Goal: Task Accomplishment & Management: Manage account settings

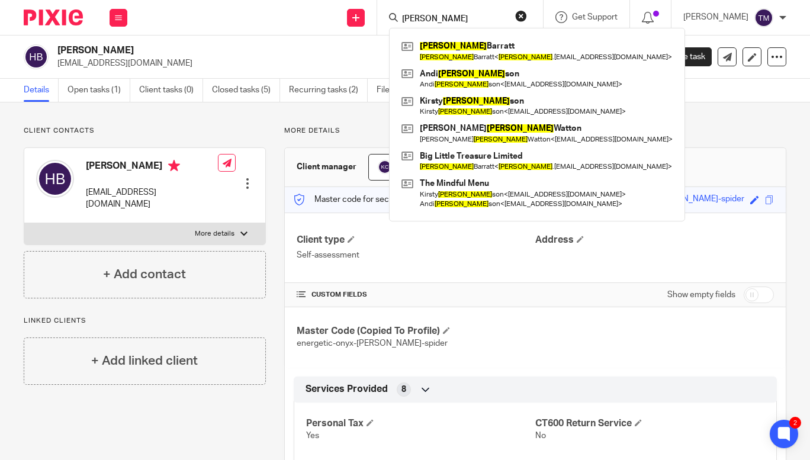
click at [431, 18] on input "[PERSON_NAME]" at bounding box center [454, 19] width 107 height 11
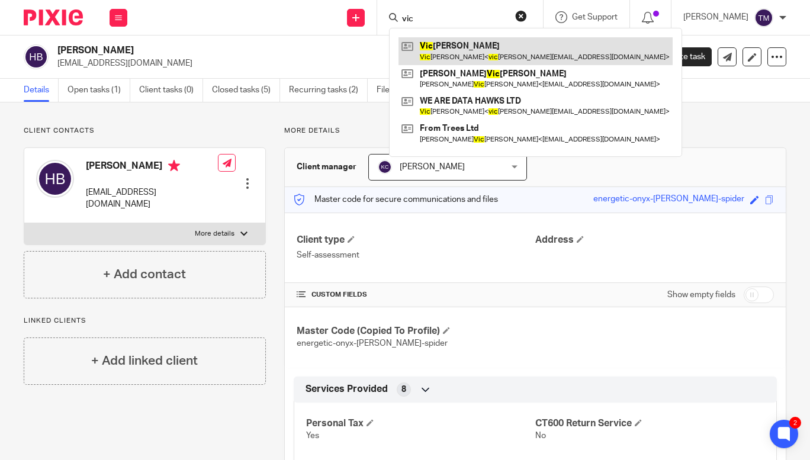
type input "vic"
click at [487, 53] on link at bounding box center [535, 50] width 274 height 27
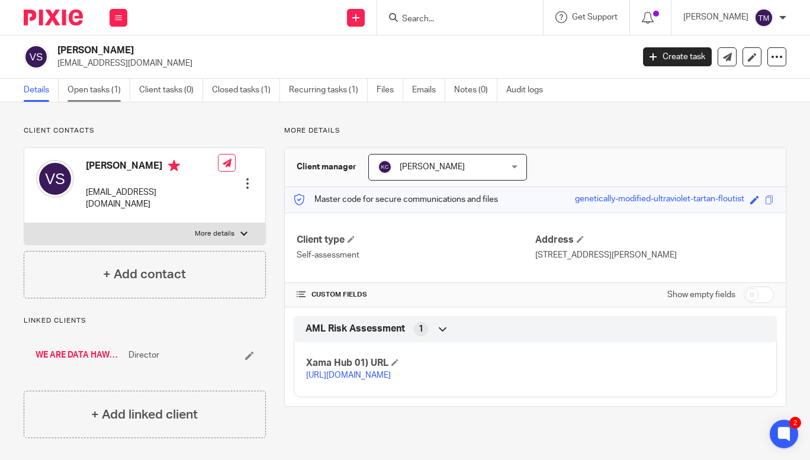
click at [98, 98] on link "Open tasks (1)" at bounding box center [99, 90] width 63 height 23
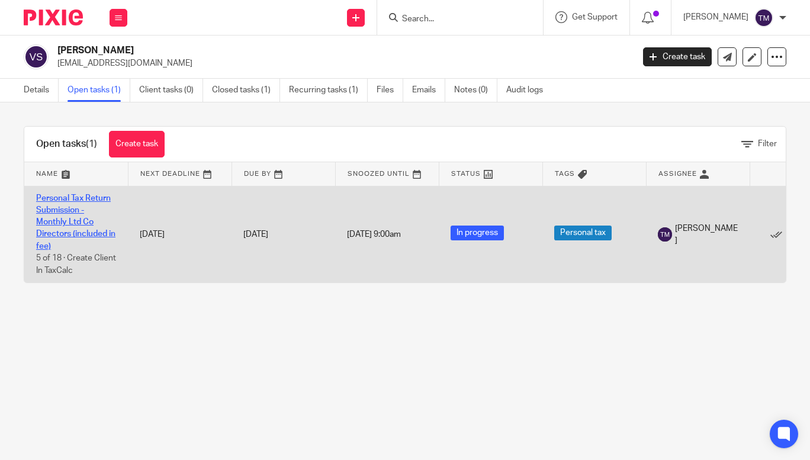
click at [90, 234] on link "Personal Tax Return Submission - Monthly Ltd Co Directors (included in fee)" at bounding box center [75, 222] width 79 height 56
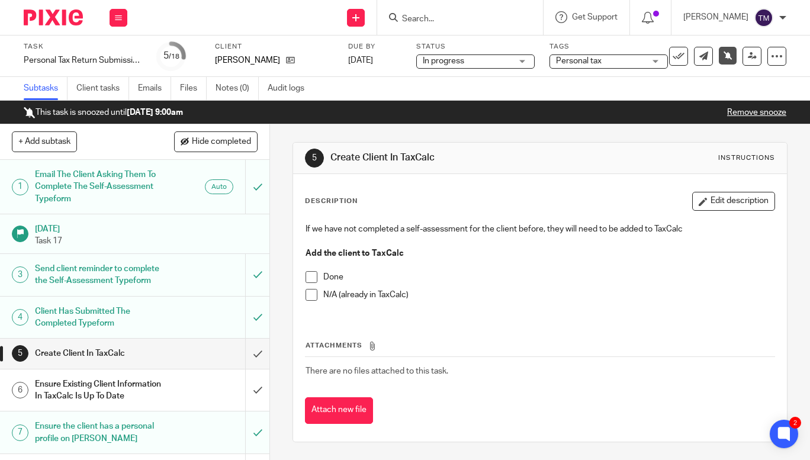
click at [309, 296] on span at bounding box center [312, 295] width 12 height 12
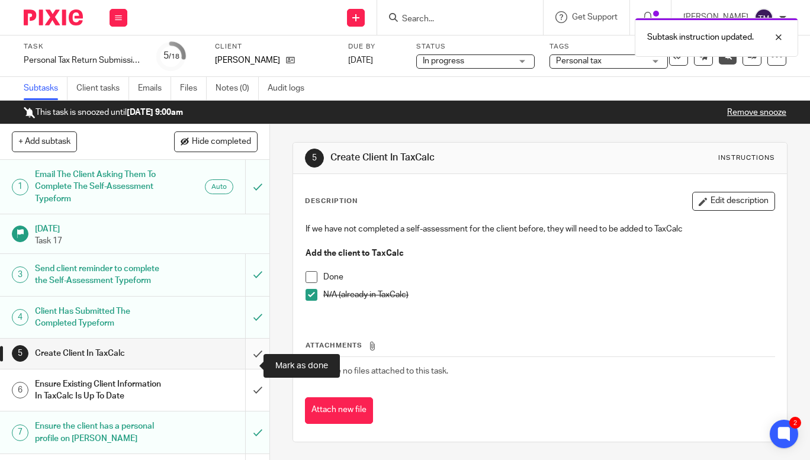
click at [246, 362] on input "submit" at bounding box center [134, 354] width 269 height 30
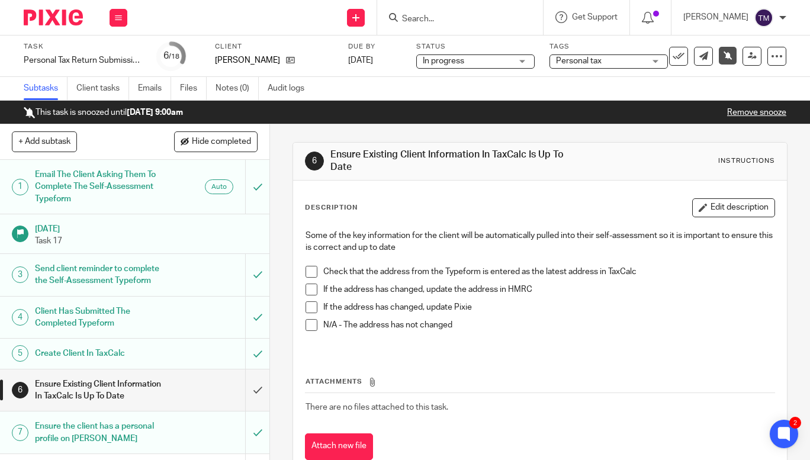
click at [306, 270] on span at bounding box center [312, 272] width 12 height 12
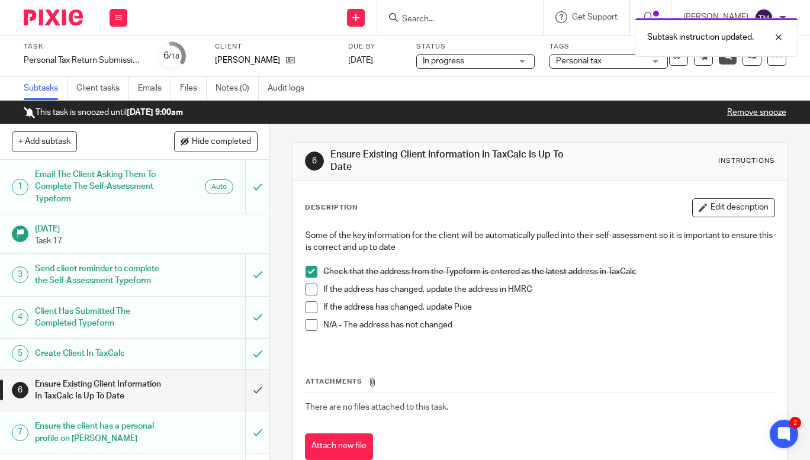
click at [306, 327] on span at bounding box center [312, 325] width 12 height 12
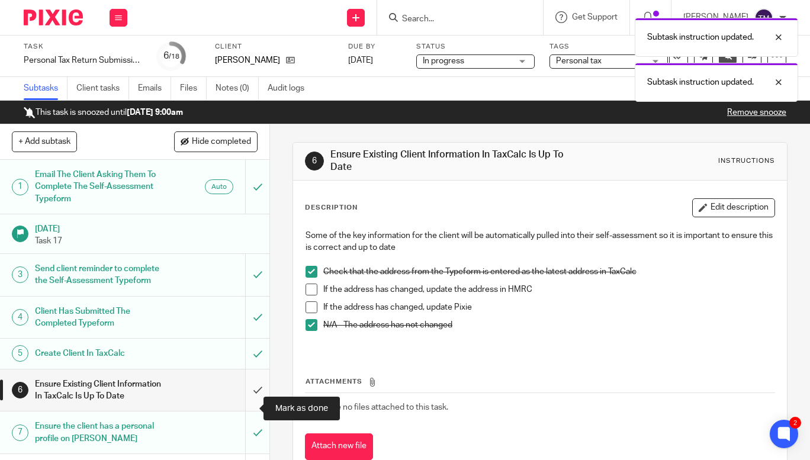
click at [245, 406] on input "submit" at bounding box center [134, 390] width 269 height 42
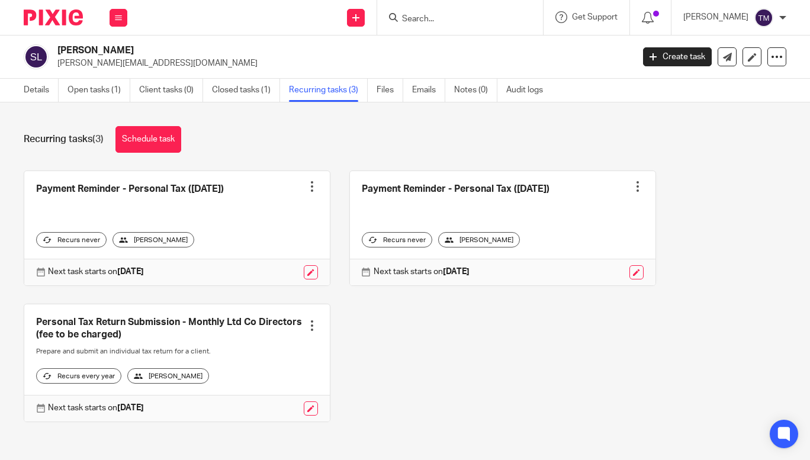
click at [451, 17] on input "Search" at bounding box center [454, 19] width 107 height 11
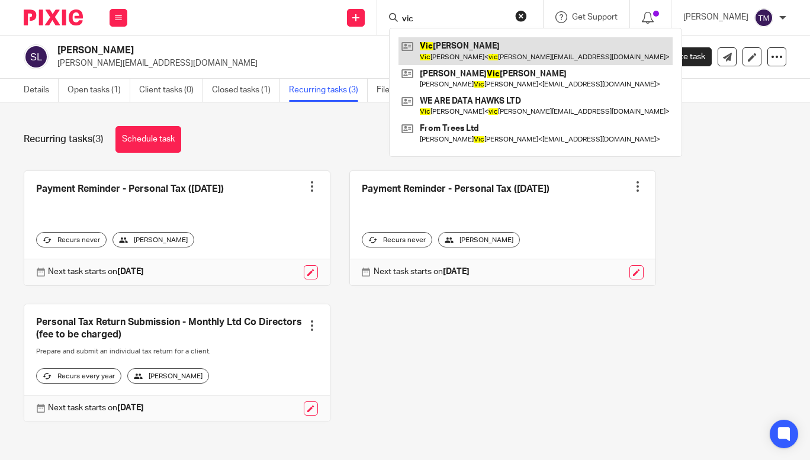
type input "vic"
click at [469, 54] on link at bounding box center [535, 50] width 274 height 27
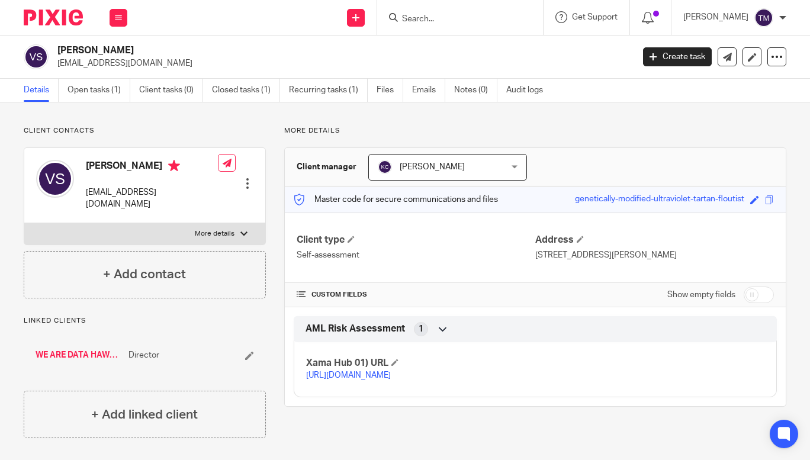
click at [230, 229] on p "More details" at bounding box center [215, 233] width 40 height 9
click at [24, 223] on input "More details" at bounding box center [24, 223] width 1 height 1
checkbox input "true"
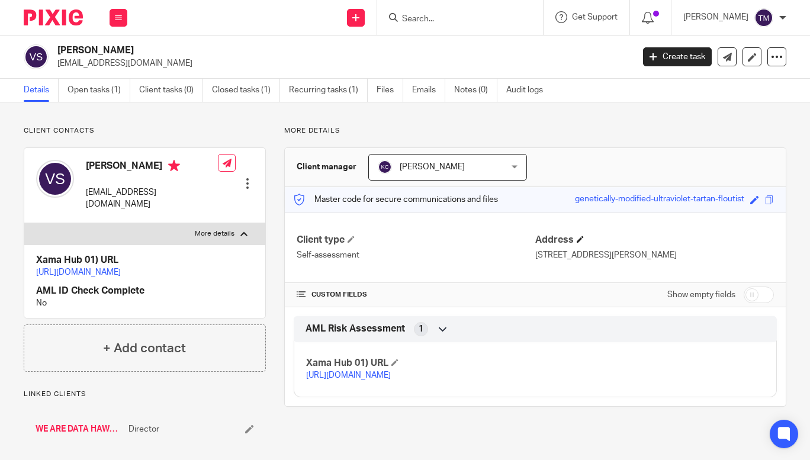
click at [570, 243] on h4 "Address" at bounding box center [654, 240] width 239 height 12
click at [577, 240] on span at bounding box center [580, 239] width 7 height 7
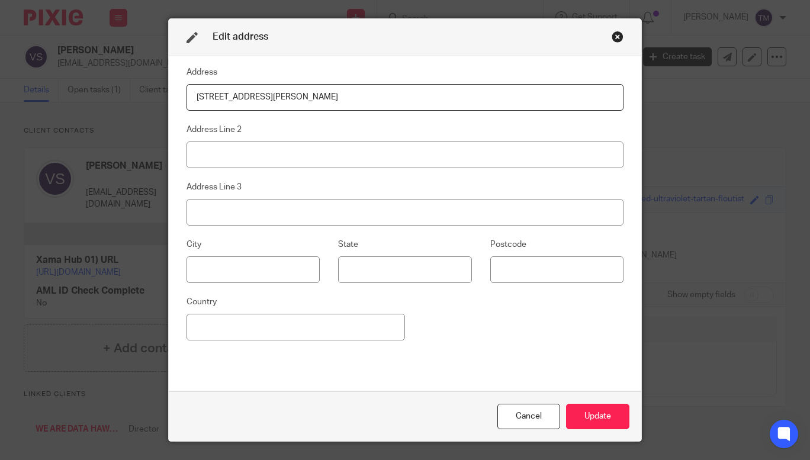
drag, startPoint x: 338, startPoint y: 95, endPoint x: 168, endPoint y: 119, distance: 171.0
click at [169, 119] on div "Address 67 Minard Road, London, SE6 1NP Address Line 2 Address Line 3 City Stat…" at bounding box center [405, 224] width 473 height 336
click at [574, 414] on button "Update" at bounding box center [597, 416] width 63 height 25
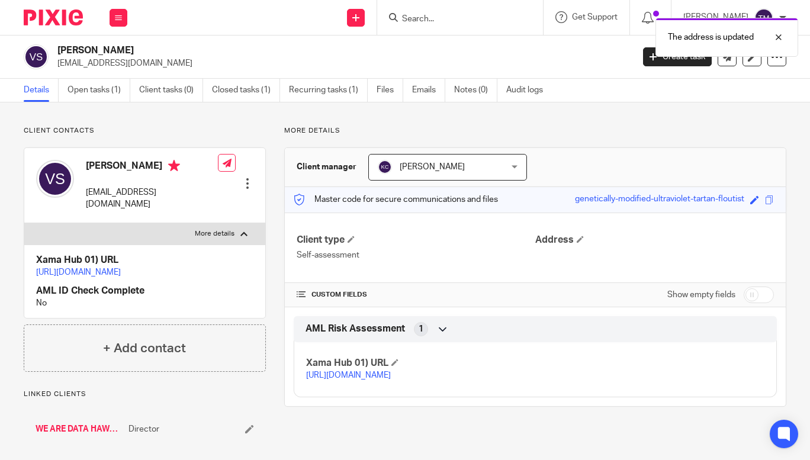
click at [243, 178] on div at bounding box center [248, 184] width 12 height 12
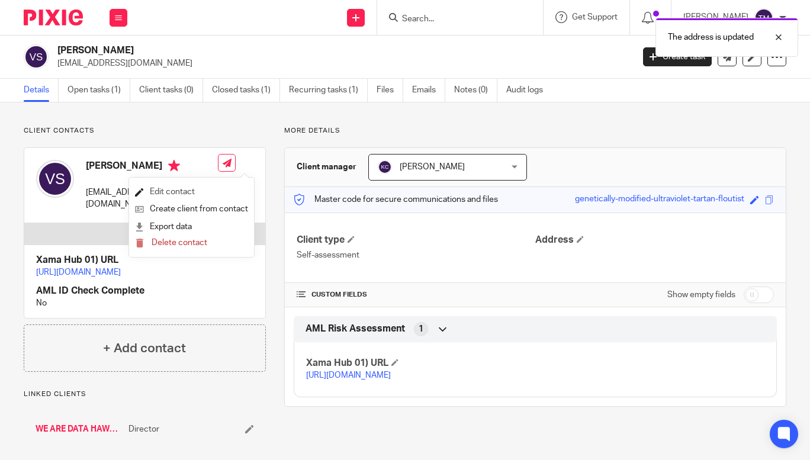
click at [172, 189] on link "Edit contact" at bounding box center [191, 192] width 113 height 17
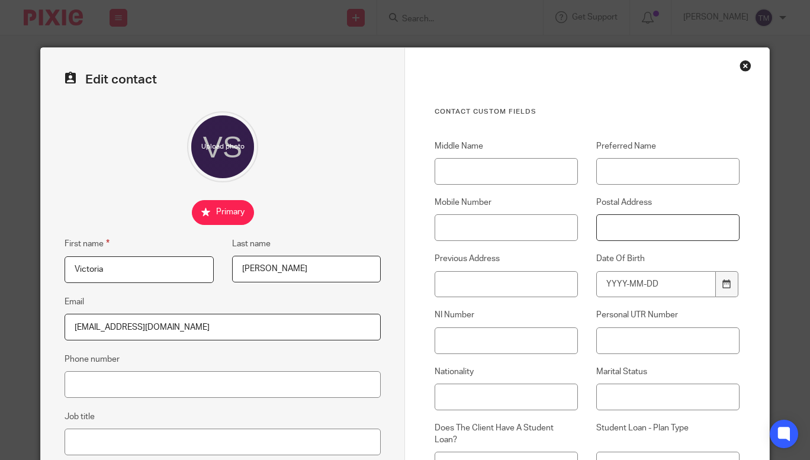
click at [645, 230] on input "Postal Address" at bounding box center [667, 227] width 143 height 27
type input "67 Minard Road, London, SE6 1NP"
click at [665, 282] on input "Date Of Birth" at bounding box center [656, 284] width 120 height 27
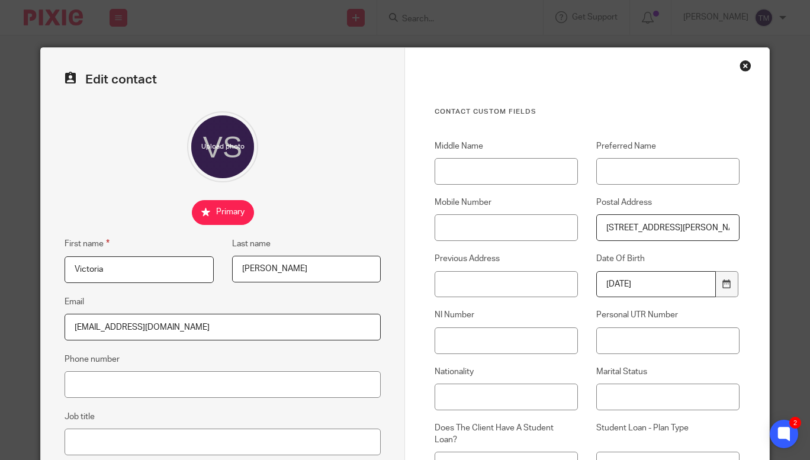
type input "1975-04-04"
click at [494, 332] on input "NI Number" at bounding box center [506, 340] width 143 height 27
paste input "JB948732A"
type input "JB948732A"
click at [626, 336] on input "Personal UTR Number" at bounding box center [667, 340] width 143 height 27
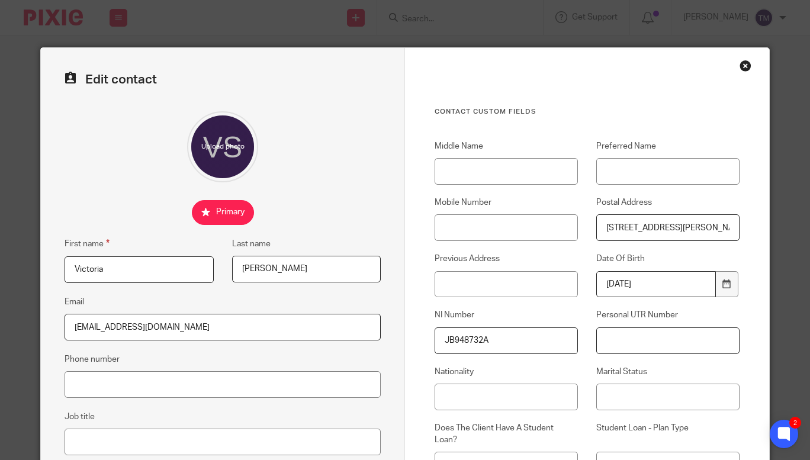
paste input "6625980883"
type input "6625980883"
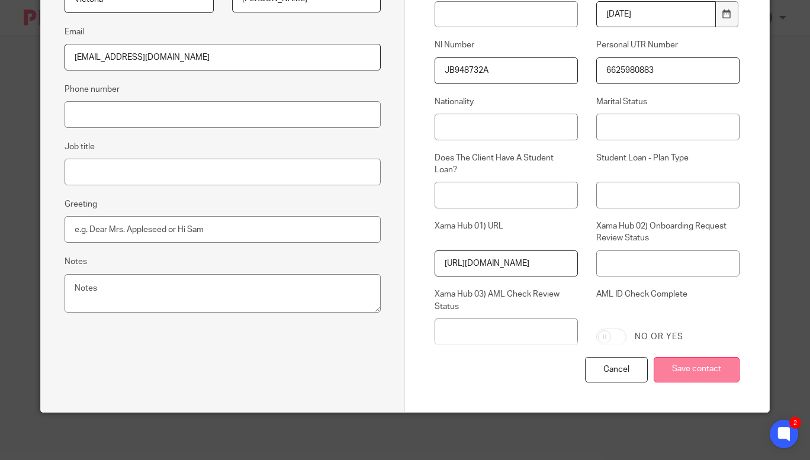
click at [669, 370] on input "Save contact" at bounding box center [697, 369] width 86 height 25
click at [683, 358] on input "Save contact" at bounding box center [697, 369] width 86 height 25
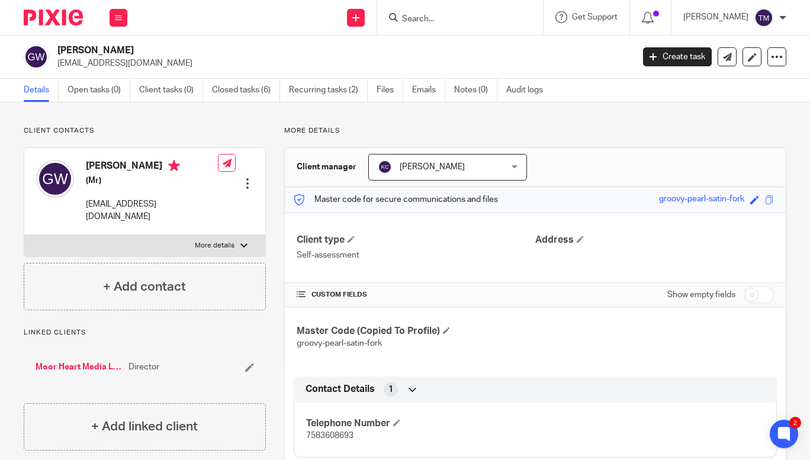
click at [434, 18] on input "Search" at bounding box center [454, 19] width 107 height 11
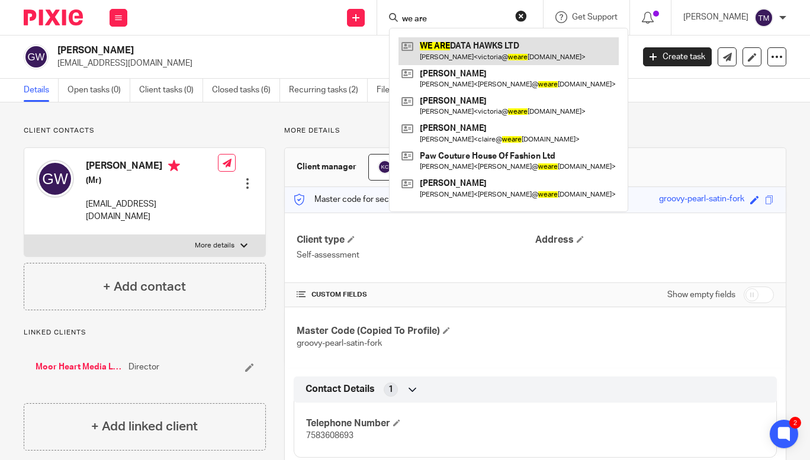
type input "we are"
click at [489, 56] on link at bounding box center [508, 50] width 220 height 27
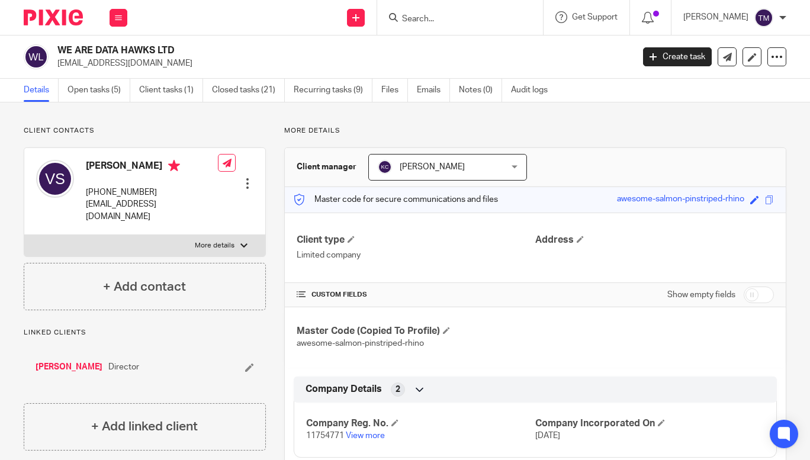
click at [236, 235] on label "More details" at bounding box center [144, 245] width 241 height 21
click at [24, 235] on input "More details" at bounding box center [24, 234] width 1 height 1
checkbox input "true"
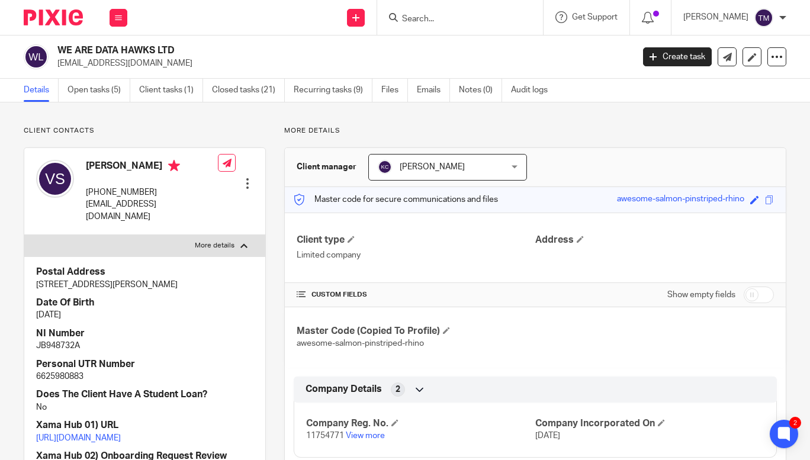
click at [56, 340] on p "JB948732A" at bounding box center [144, 346] width 217 height 12
copy p "JB948732A"
click at [62, 371] on p "6625980883" at bounding box center [144, 377] width 217 height 12
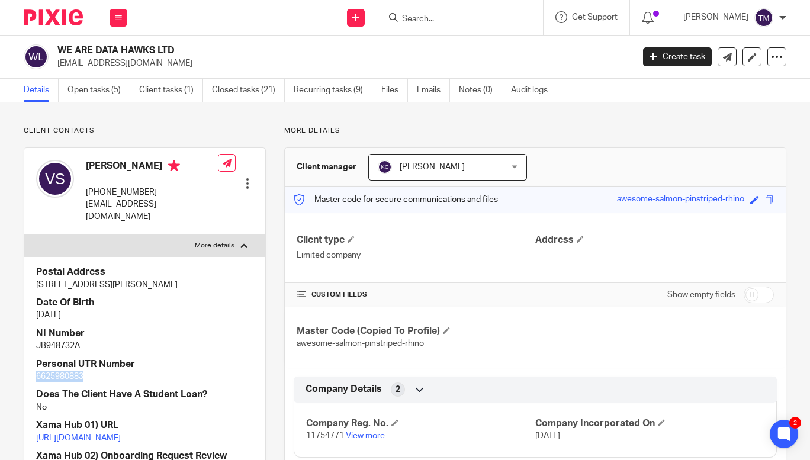
copy p "6625980883"
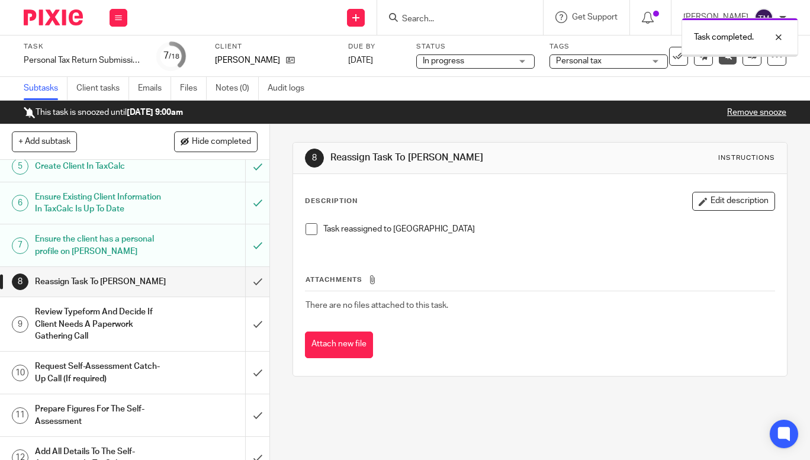
scroll to position [196, 0]
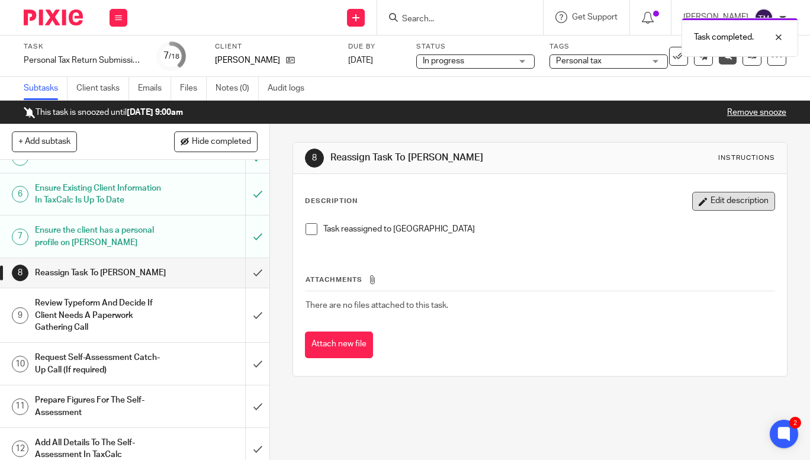
click at [721, 198] on button "Edit description" at bounding box center [733, 201] width 83 height 19
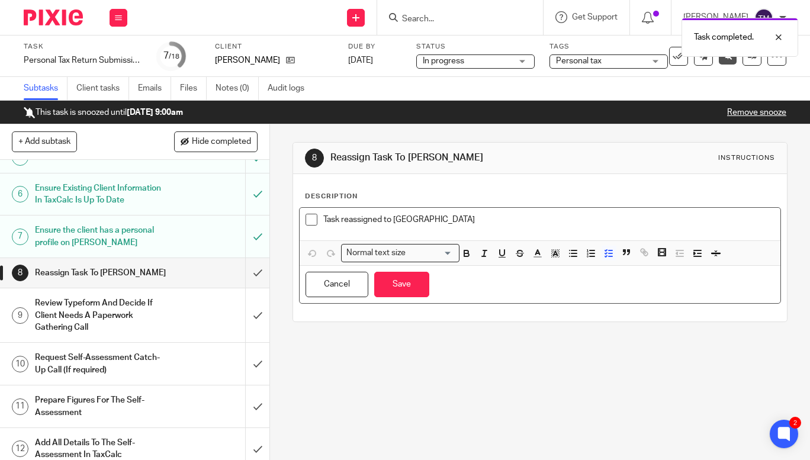
click at [401, 218] on p "Task reassigned to Dorota" at bounding box center [548, 220] width 451 height 12
click at [401, 218] on p "Task reassigned to DoKararota" at bounding box center [548, 220] width 451 height 12
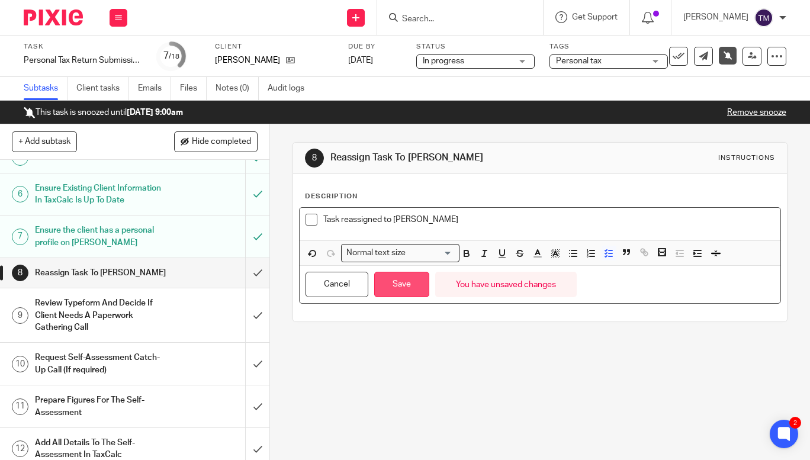
click at [409, 285] on button "Save" at bounding box center [401, 284] width 55 height 25
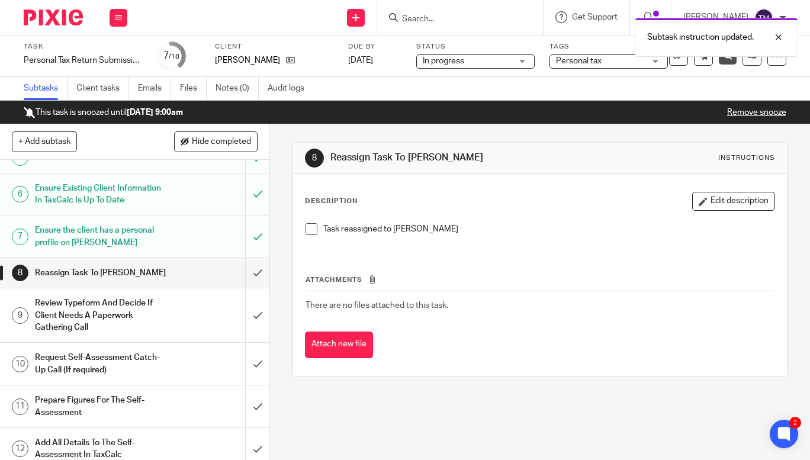
click at [310, 229] on span at bounding box center [312, 229] width 12 height 12
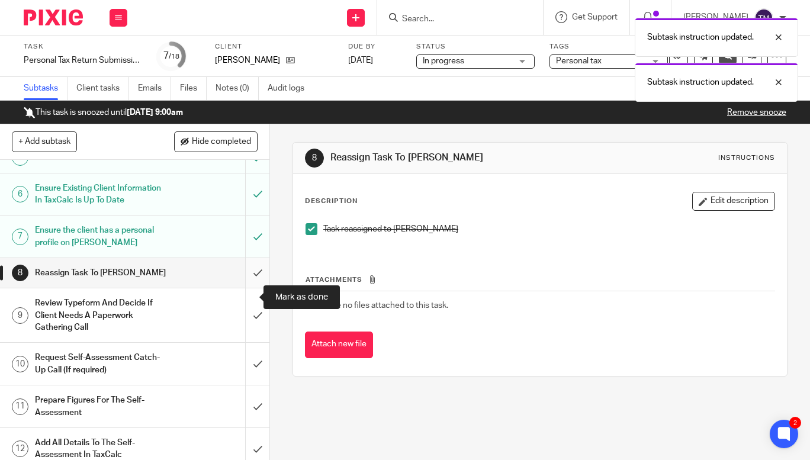
click at [246, 288] on input "submit" at bounding box center [134, 273] width 269 height 30
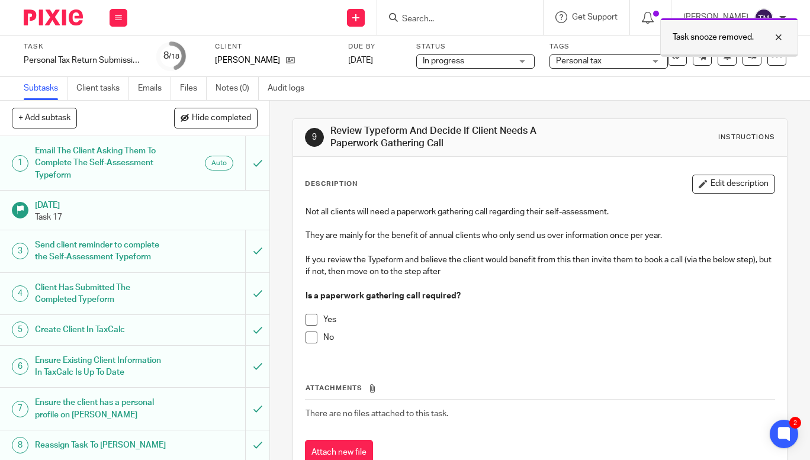
click at [742, 55] on div at bounding box center [729, 55] width 137 height 2
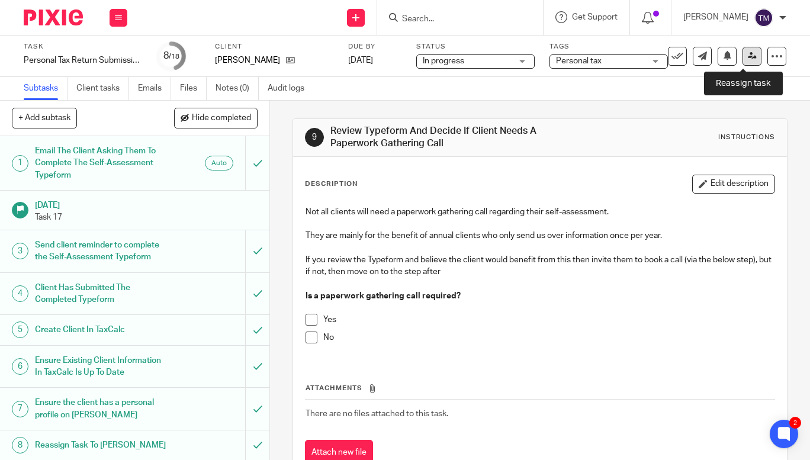
click at [748, 53] on icon at bounding box center [752, 56] width 9 height 9
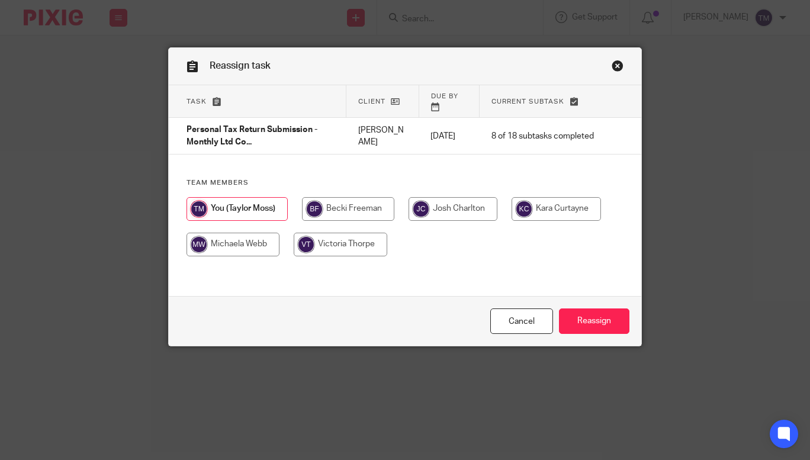
click at [538, 204] on input "radio" at bounding box center [556, 209] width 89 height 24
radio input "true"
click at [597, 315] on input "Reassign" at bounding box center [594, 320] width 70 height 25
